Goal: Check status: Check status

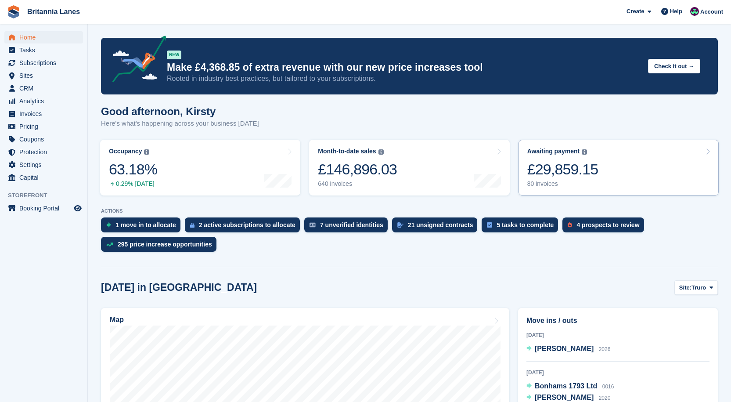
click at [585, 165] on div "£29,859.15" at bounding box center [562, 169] width 71 height 18
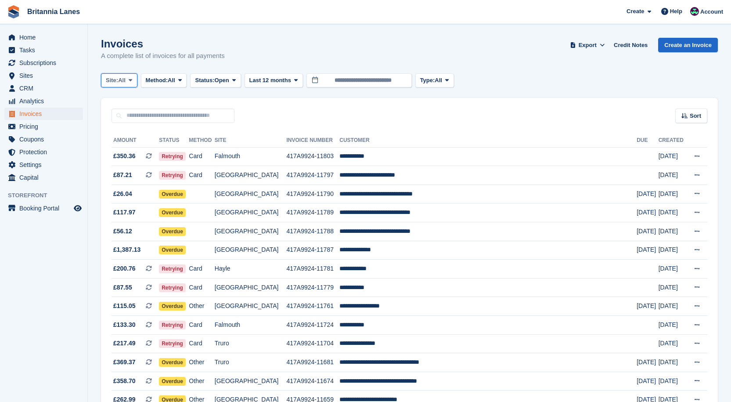
click at [113, 83] on span "Site:" at bounding box center [112, 80] width 12 height 9
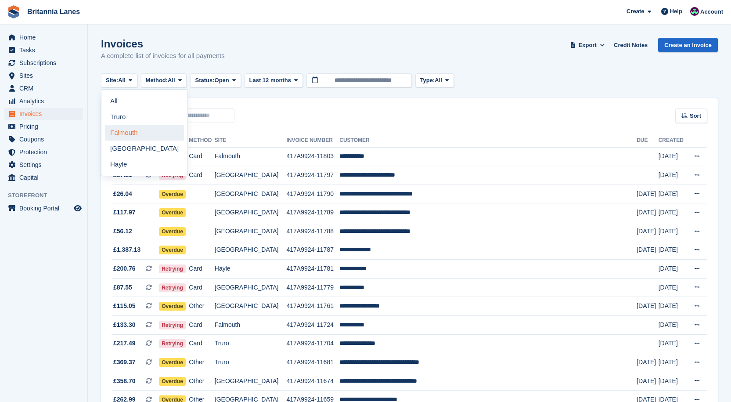
click at [132, 136] on link "Falmouth" at bounding box center [144, 133] width 79 height 16
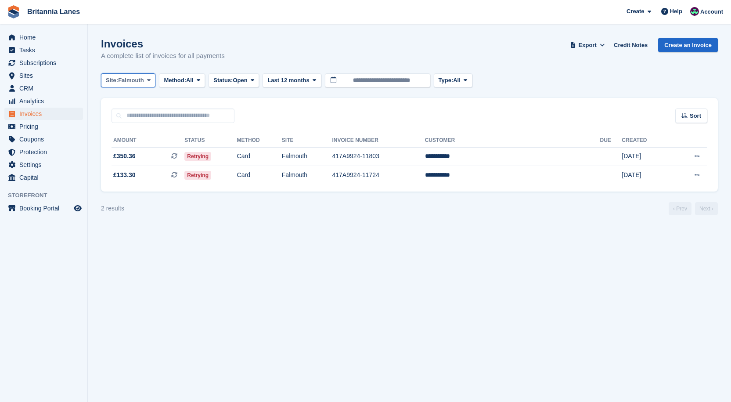
click at [143, 82] on span "Falmouth" at bounding box center [131, 80] width 26 height 9
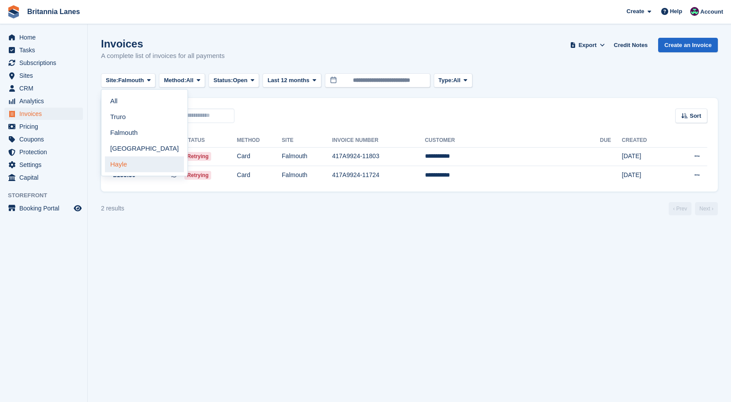
click at [123, 164] on link "Hayle" at bounding box center [144, 164] width 79 height 16
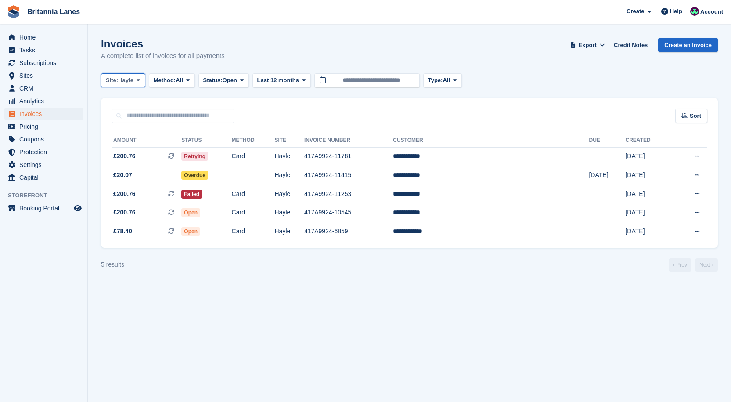
click at [122, 84] on span "Hayle" at bounding box center [125, 80] width 15 height 9
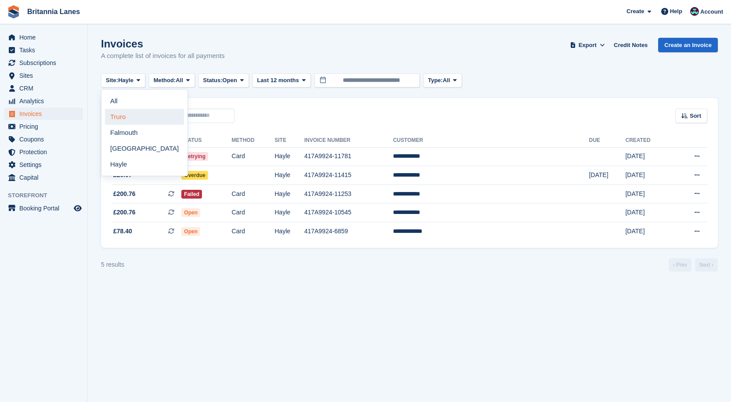
click at [129, 120] on link "Truro" at bounding box center [144, 117] width 79 height 16
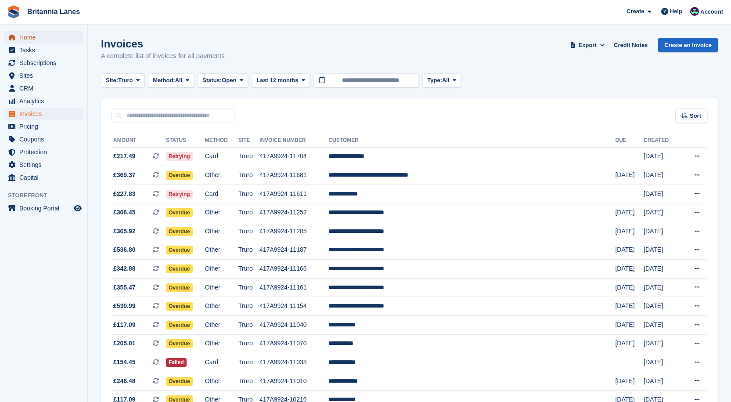
click at [54, 38] on span "Home" at bounding box center [45, 37] width 53 height 12
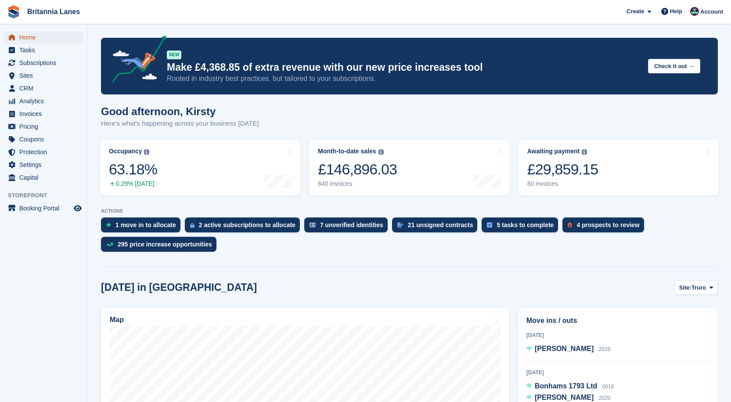
click at [35, 40] on span "Home" at bounding box center [45, 37] width 53 height 12
click at [49, 34] on span "Home" at bounding box center [45, 37] width 53 height 12
click at [66, 38] on span "Home" at bounding box center [45, 37] width 53 height 12
click at [52, 33] on span "Home" at bounding box center [45, 37] width 53 height 12
drag, startPoint x: 547, startPoint y: 174, endPoint x: 547, endPoint y: 161, distance: 12.7
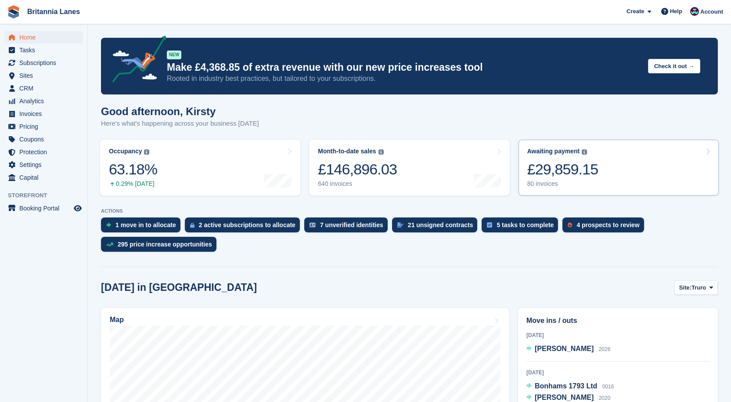
click at [547, 174] on div "£29,859.15" at bounding box center [562, 169] width 71 height 18
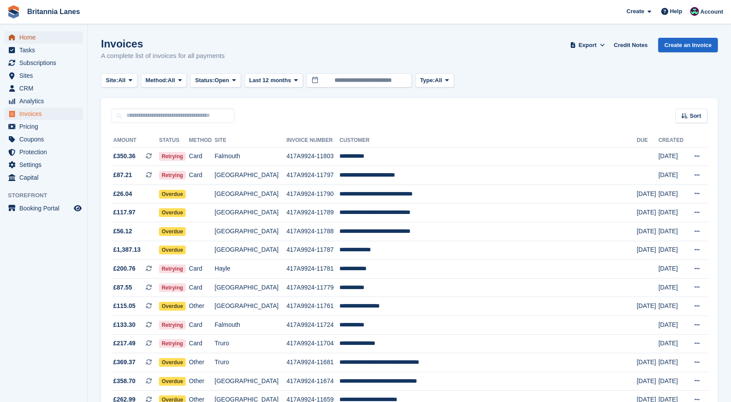
click at [38, 32] on span "Home" at bounding box center [45, 37] width 53 height 12
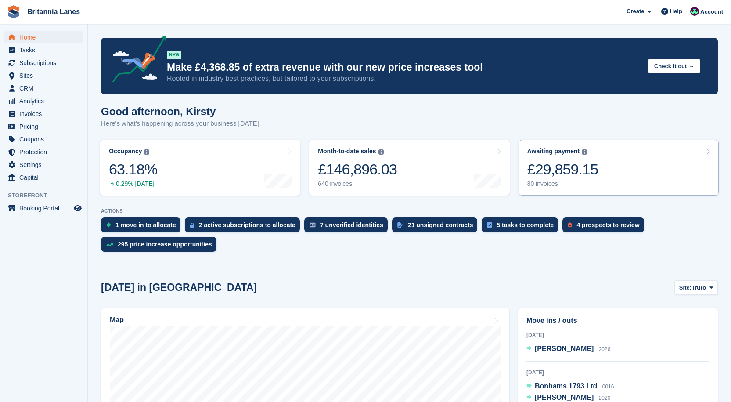
click at [575, 170] on div "£29,859.15" at bounding box center [562, 169] width 71 height 18
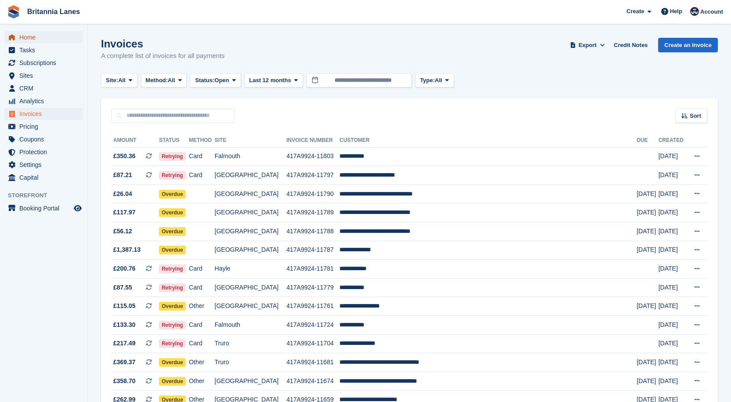
click at [36, 35] on span "Home" at bounding box center [45, 37] width 53 height 12
